Goal: Navigation & Orientation: Find specific page/section

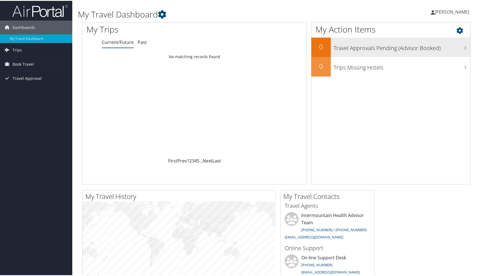
click at [388, 51] on h3 "Travel Approvals Pending (Advisor Booked)" at bounding box center [401, 46] width 137 height 11
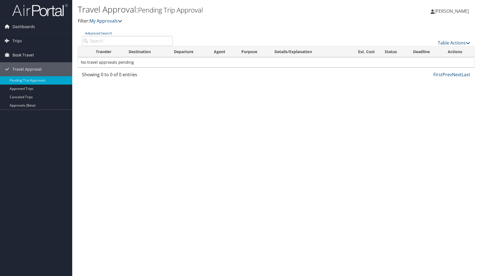
click at [442, 14] on span "[PERSON_NAME]" at bounding box center [452, 11] width 34 height 6
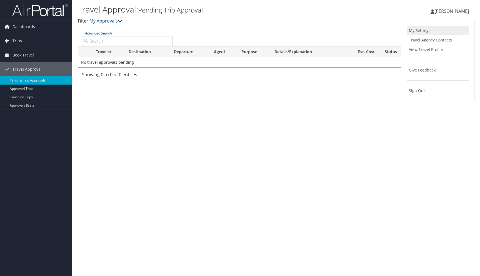
click at [433, 35] on link "My Settings" at bounding box center [438, 30] width 62 height 9
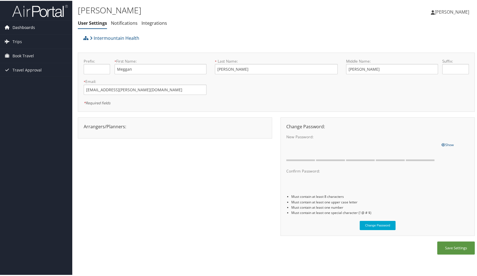
click at [22, 28] on span "Dashboards" at bounding box center [24, 27] width 23 height 14
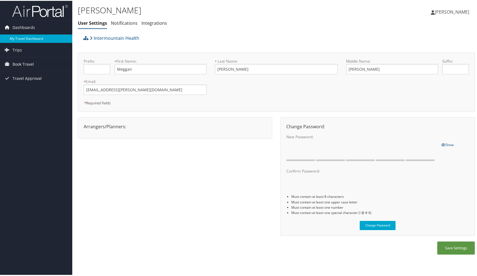
click at [22, 37] on link "My Travel Dashboard" at bounding box center [36, 38] width 72 height 8
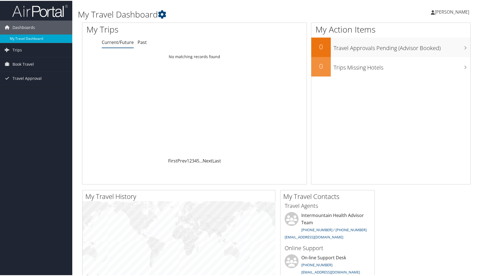
click at [40, 38] on link "My Travel Dashboard" at bounding box center [36, 38] width 72 height 8
click at [166, 17] on icon at bounding box center [162, 13] width 8 height 8
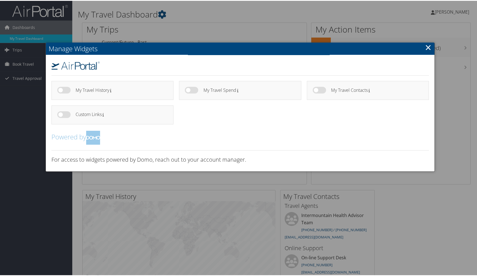
click at [258, 16] on div at bounding box center [240, 138] width 480 height 276
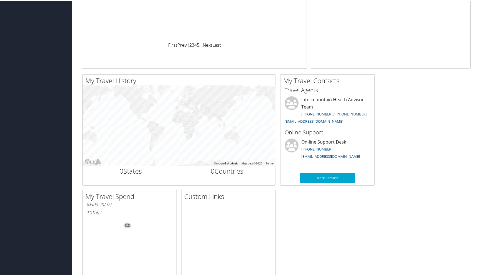
scroll to position [118, 0]
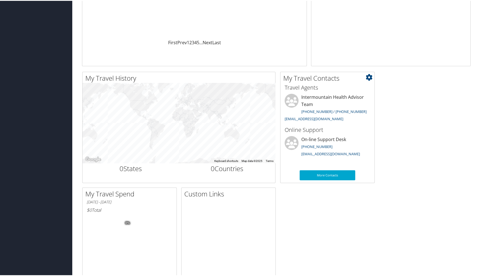
click at [325, 82] on h2 "My Travel Contacts" at bounding box center [328, 77] width 91 height 9
click at [368, 80] on icon at bounding box center [369, 76] width 7 height 7
click at [353, 94] on link "Small" at bounding box center [335, 88] width 73 height 9
click at [353, 117] on li "Intermountain Health Advisor Team 801-327-7675 / 801-327-7727 intermountain@cbt…" at bounding box center [327, 108] width 91 height 30
click at [369, 80] on icon at bounding box center [369, 76] width 7 height 7
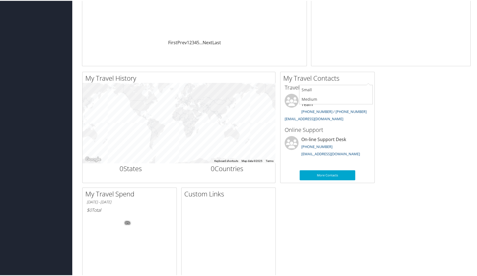
click at [384, 117] on div "My Travel History Small Medium Large ← Move left → Move right ↑ Move up ↓ Move …" at bounding box center [276, 184] width 397 height 227
click at [368, 80] on icon at bounding box center [369, 76] width 7 height 7
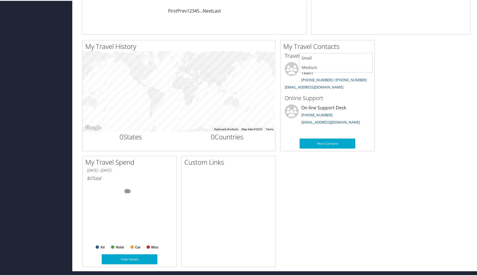
scroll to position [164, 0]
click at [333, 138] on link "More Contacts" at bounding box center [328, 143] width 56 height 10
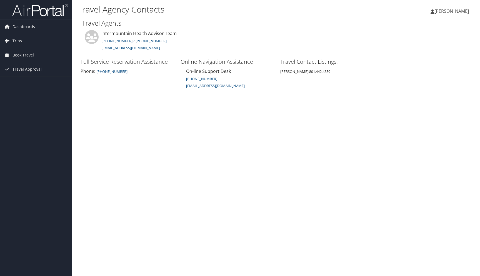
click at [451, 12] on span "[PERSON_NAME]" at bounding box center [452, 11] width 34 height 6
click at [446, 54] on link "View Travel Profile" at bounding box center [438, 49] width 62 height 9
